Goal: Task Accomplishment & Management: Understand process/instructions

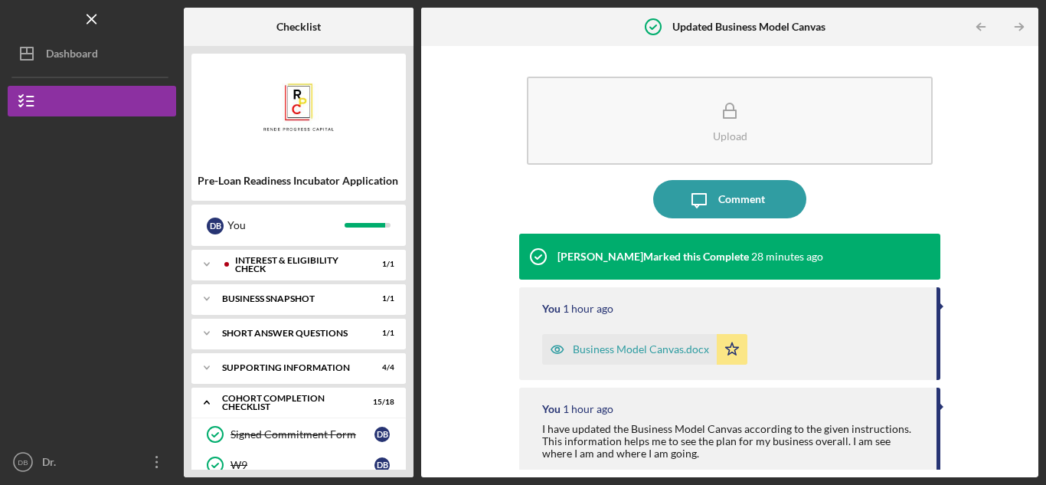
scroll to position [210, 0]
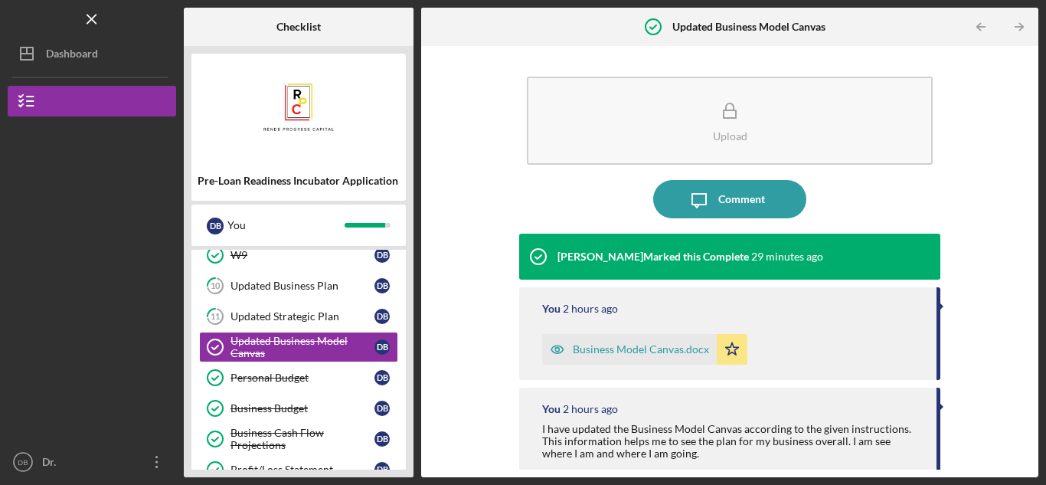
scroll to position [133, 0]
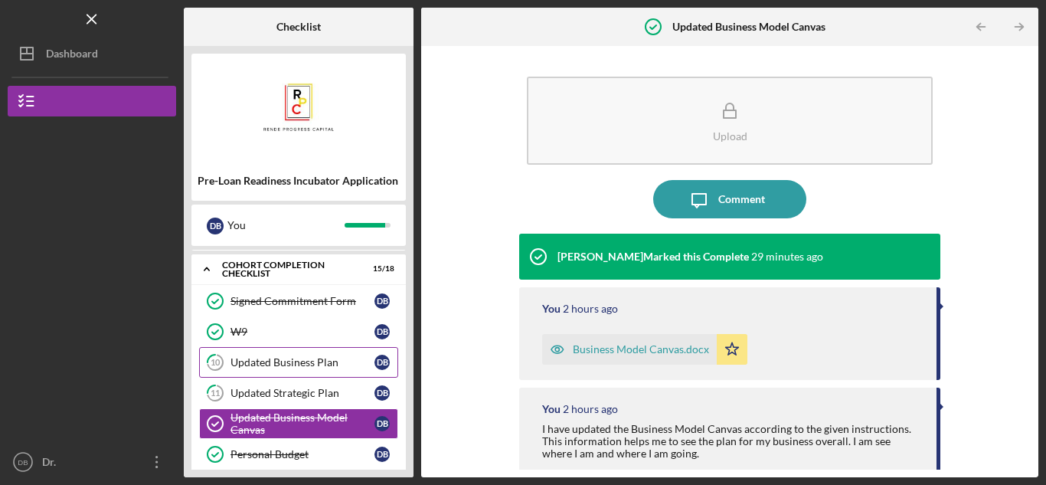
click at [319, 365] on div "Updated Business Plan" at bounding box center [303, 362] width 144 height 12
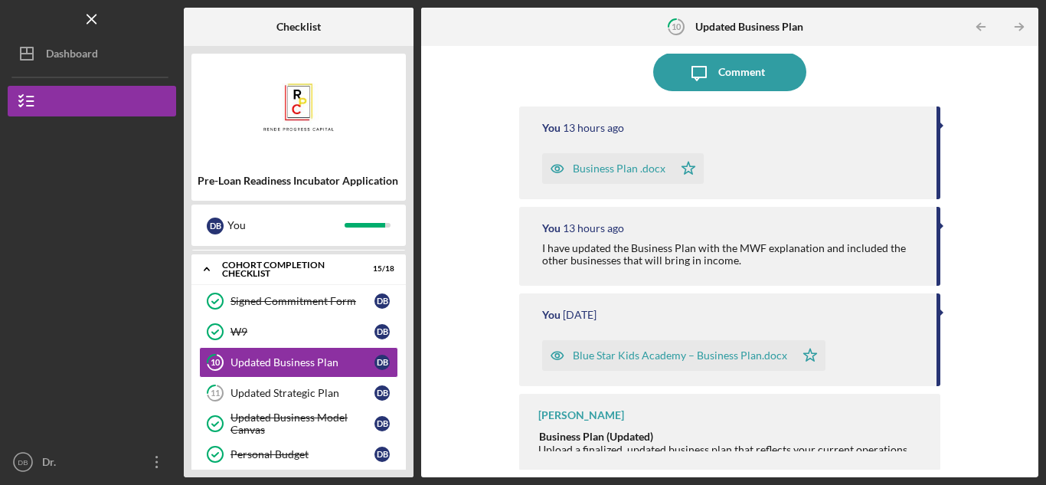
scroll to position [128, 0]
drag, startPoint x: 541, startPoint y: 437, endPoint x: 694, endPoint y: 466, distance: 155.0
click at [694, 466] on div "[PERSON_NAME] Business Plan (Updated) Upload a finalized, updated business plan…" at bounding box center [729, 431] width 421 height 77
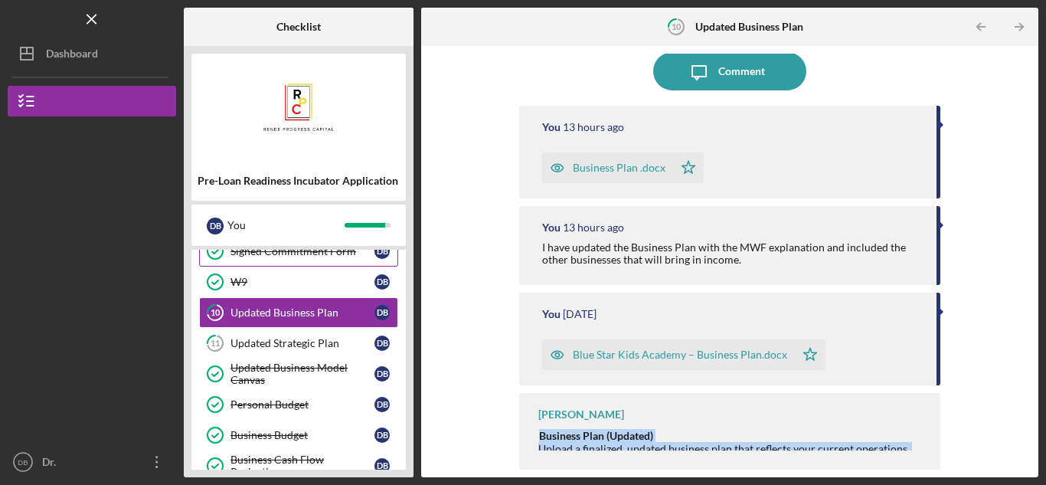
scroll to position [210, 0]
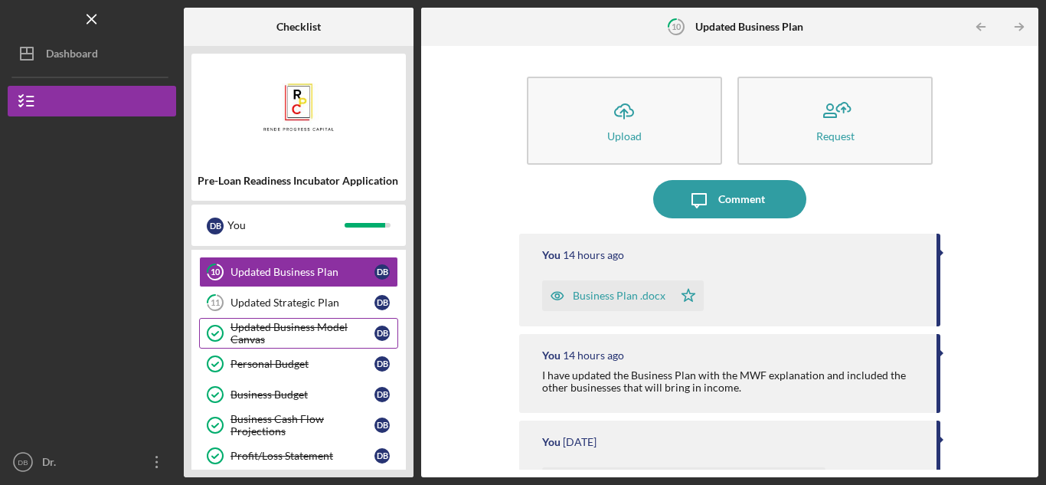
scroll to position [200, 0]
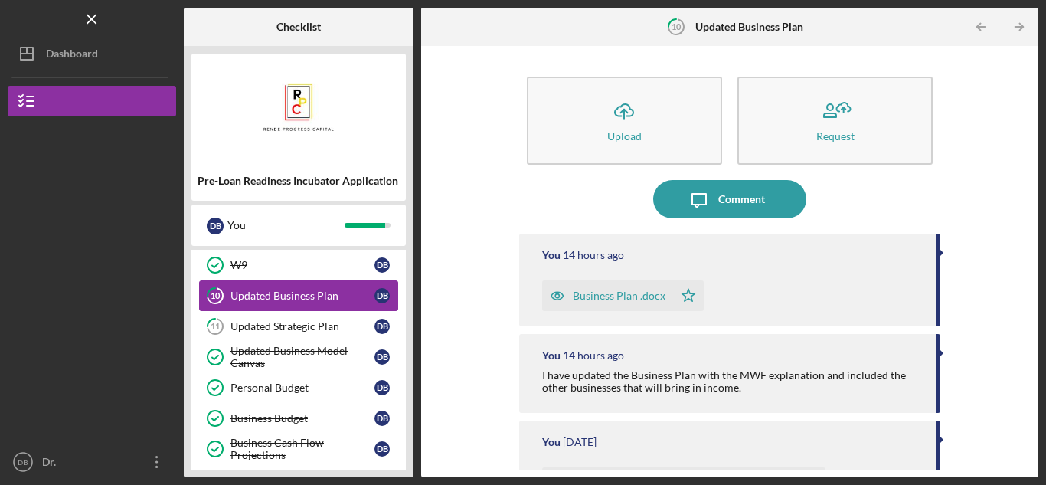
click at [295, 293] on div "Updated Business Plan" at bounding box center [303, 295] width 144 height 12
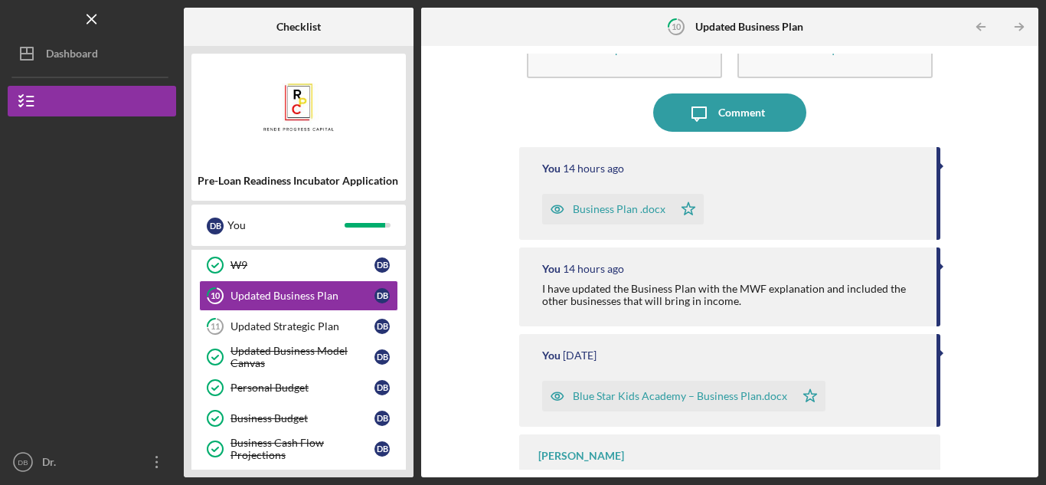
scroll to position [128, 0]
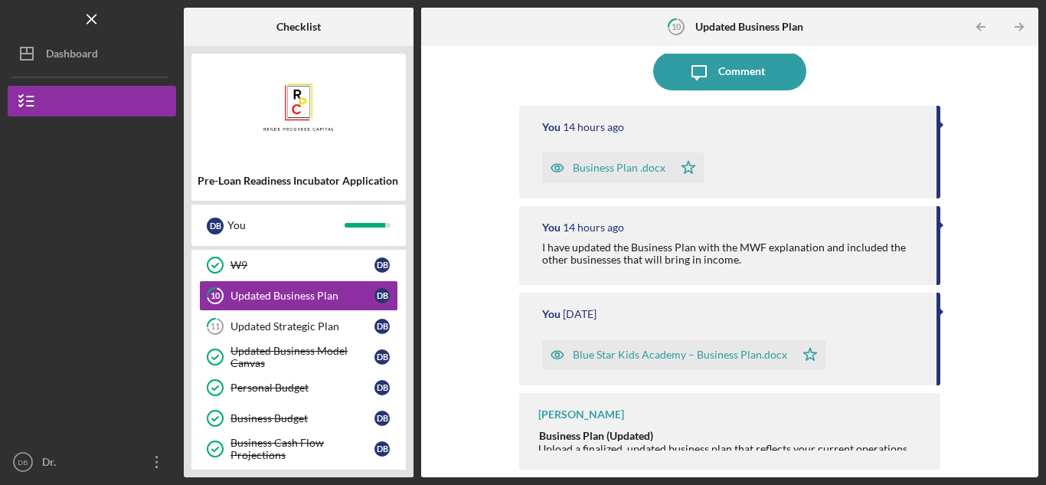
click at [554, 446] on div "Business Plan (Updated) Upload a finalized, updated business plan that reflects…" at bounding box center [731, 454] width 387 height 51
